Goal: Book appointment/travel/reservation

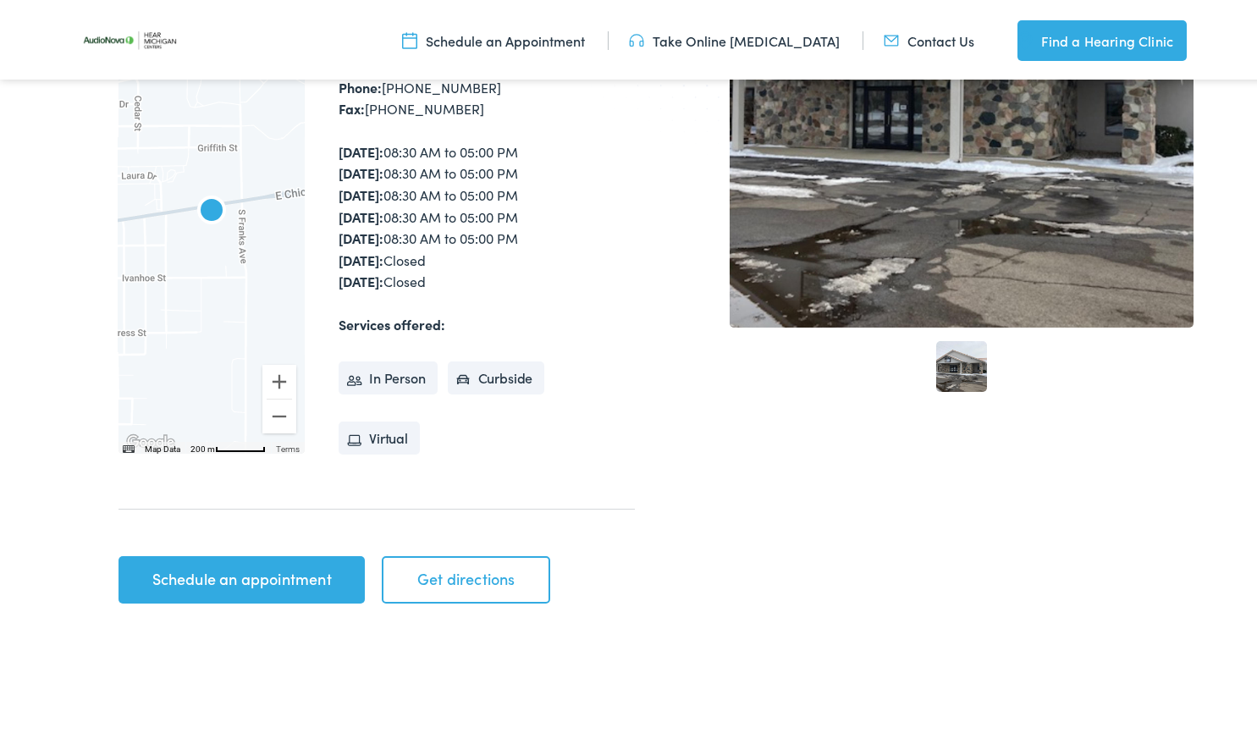
scroll to position [379, 0]
click at [229, 564] on link "Schedule an appointment" at bounding box center [241, 575] width 246 height 47
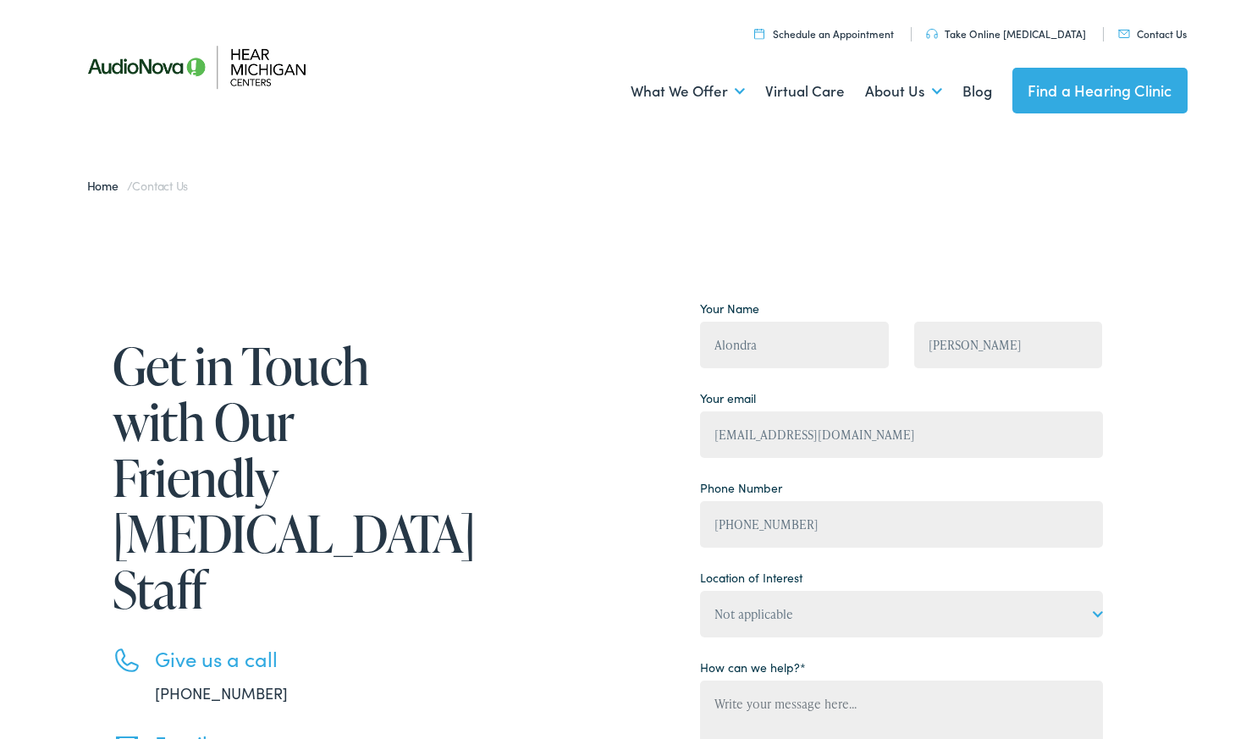
select select "Hear Michigan Centers, Sturgis"
